Goal: Navigation & Orientation: Find specific page/section

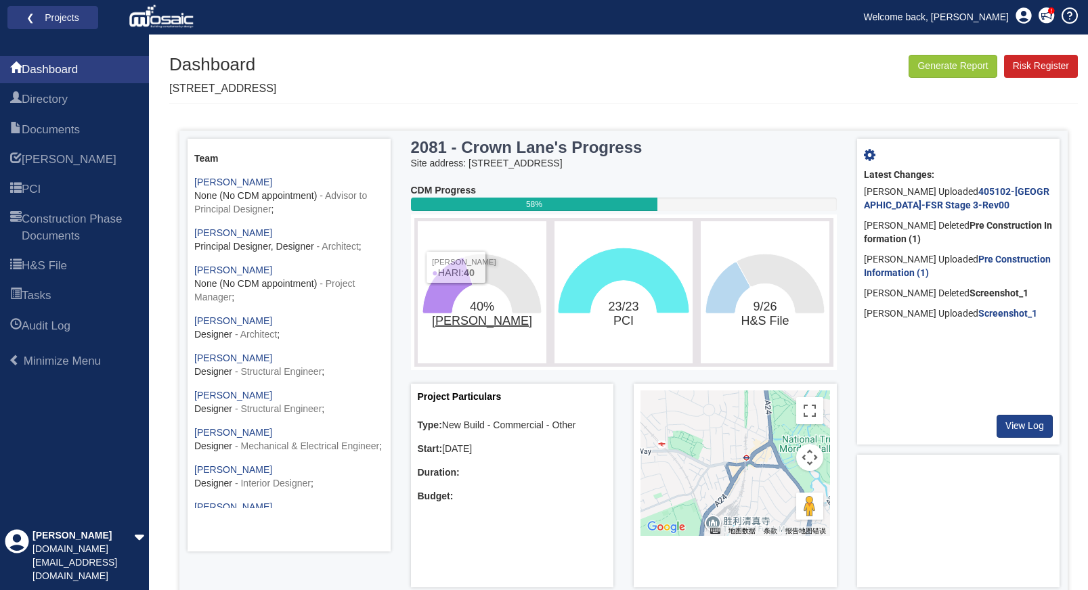
click at [475, 316] on tspan "[PERSON_NAME]" at bounding box center [481, 321] width 100 height 14
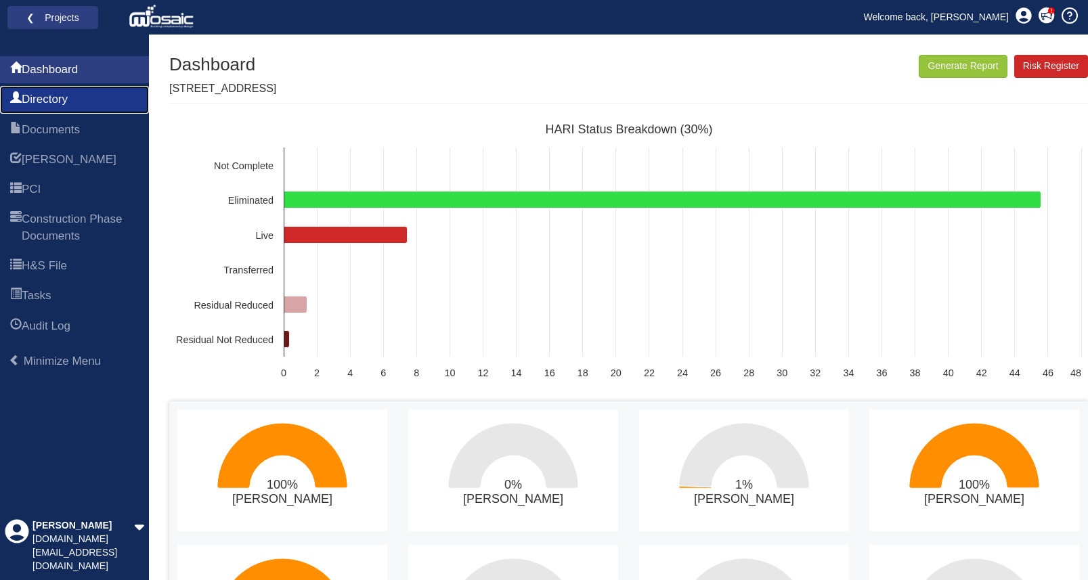
click at [60, 100] on span "Directory" at bounding box center [45, 99] width 46 height 16
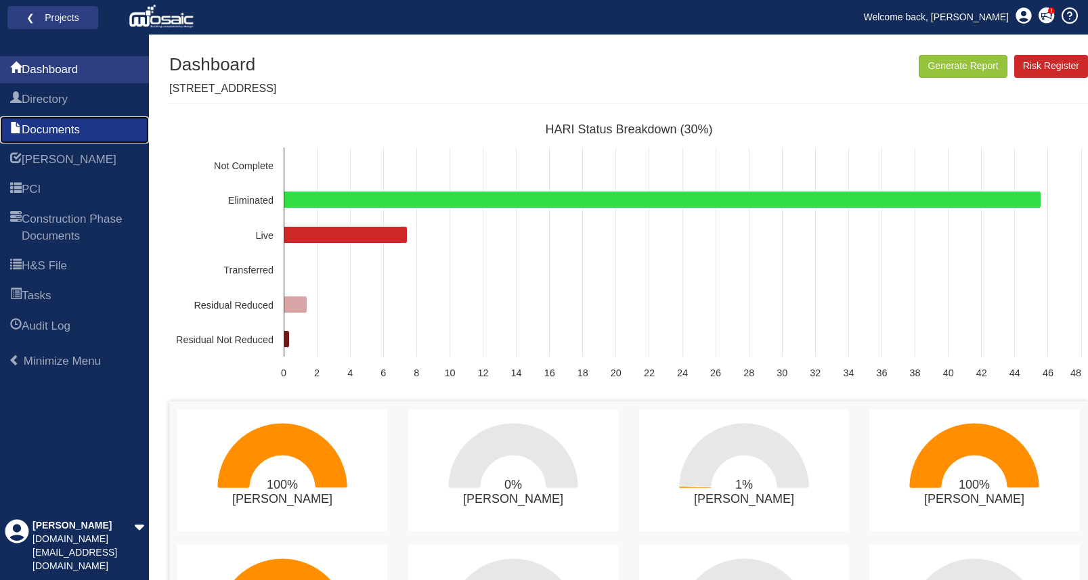
click at [56, 129] on span "Documents" at bounding box center [51, 130] width 58 height 16
